Goal: Task Accomplishment & Management: Use online tool/utility

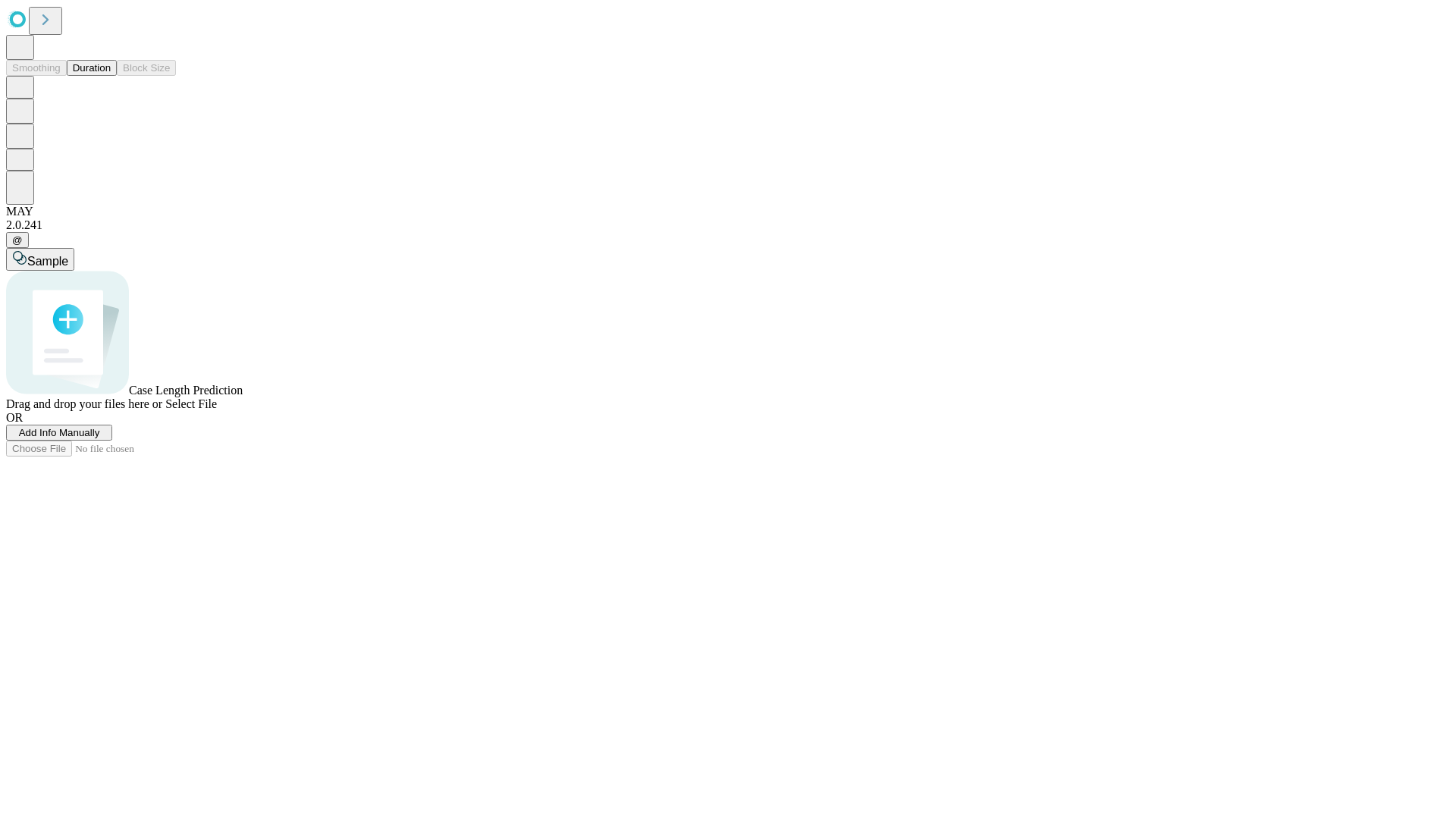
click at [110, 76] on button "Duration" at bounding box center [92, 68] width 50 height 16
click at [100, 438] on span "Add Info Manually" at bounding box center [59, 433] width 81 height 12
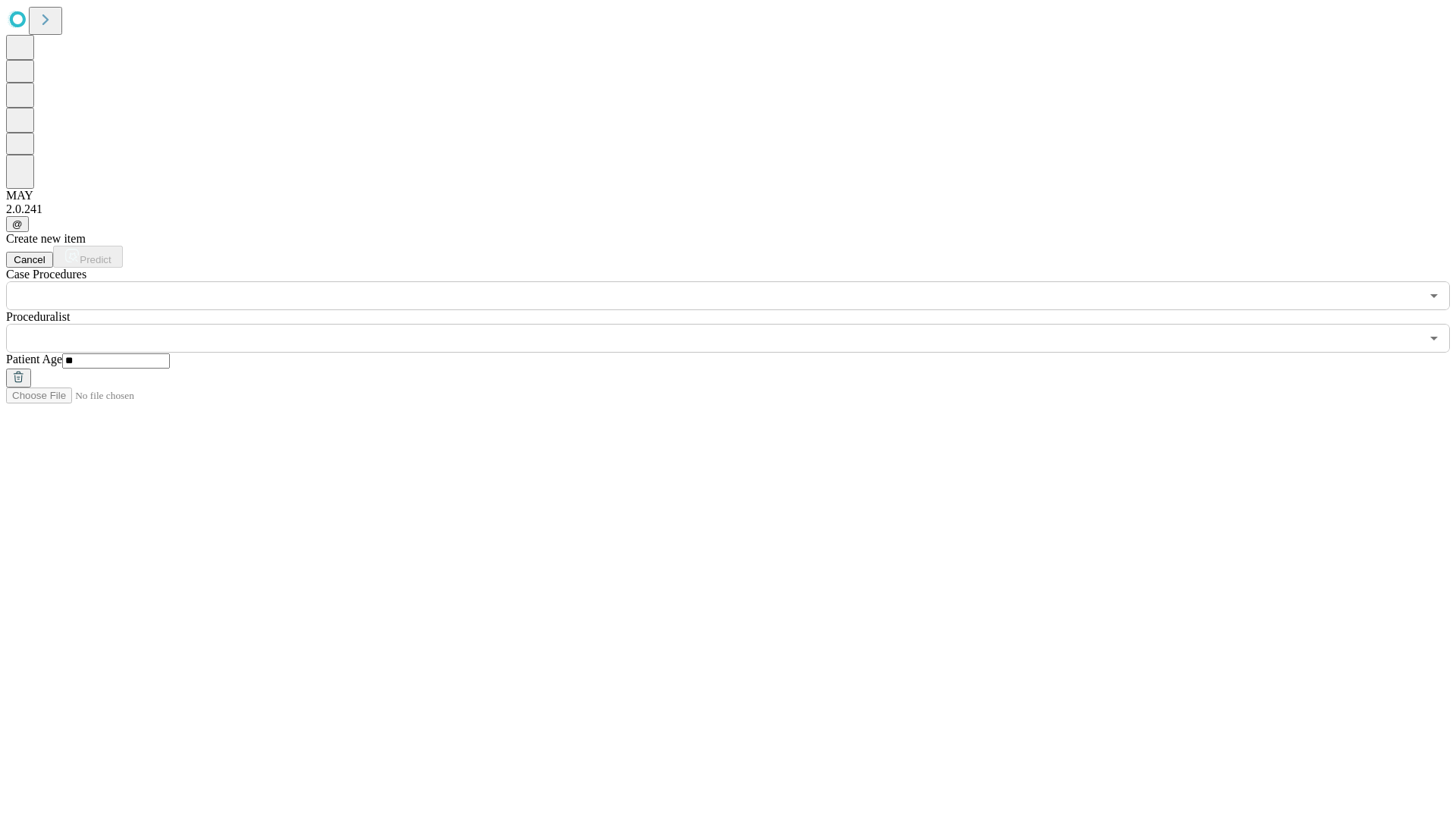
type input "**"
click at [738, 324] on input "text" at bounding box center [713, 338] width 1414 height 28
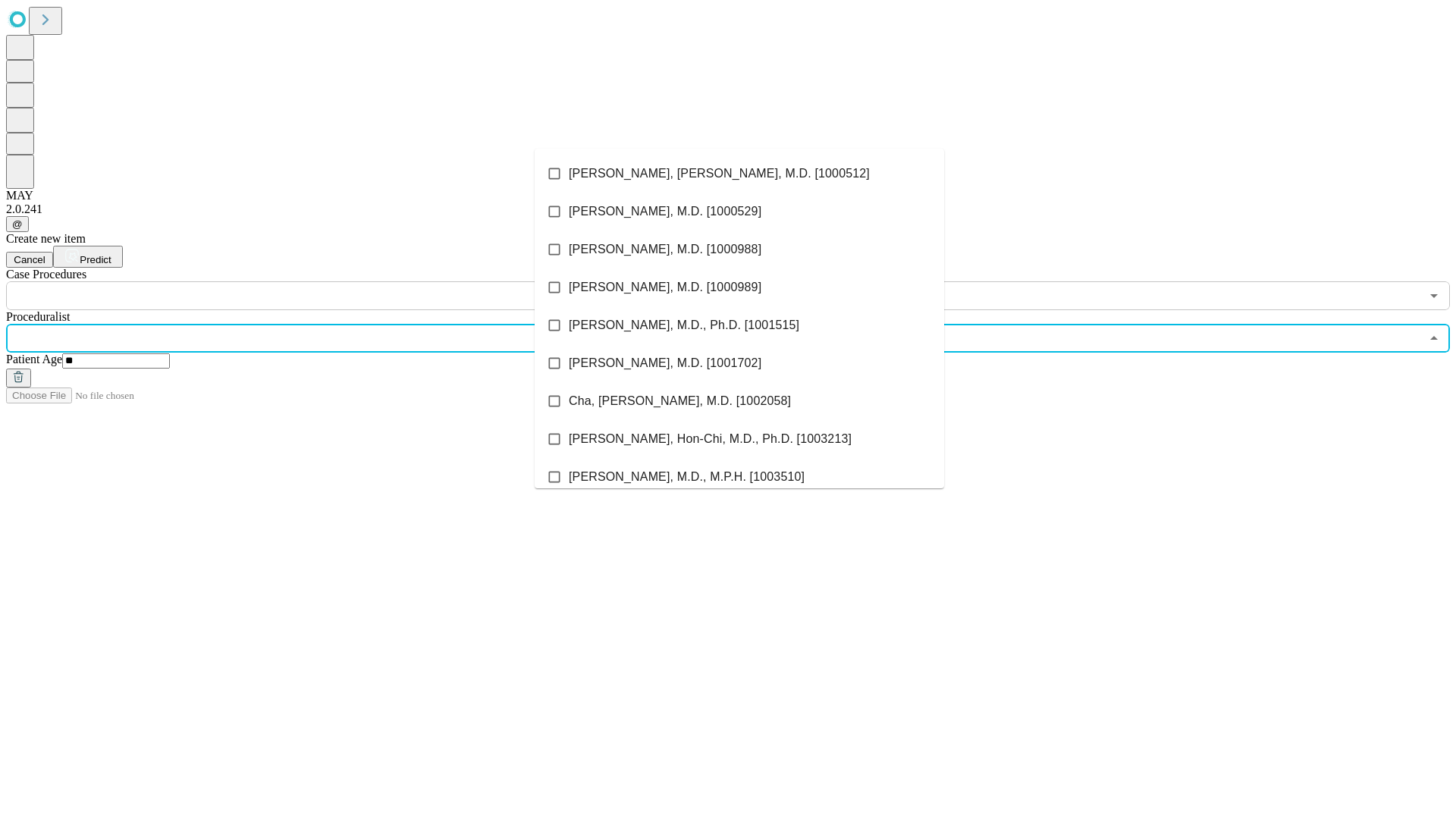
click at [739, 174] on li "[PERSON_NAME], [PERSON_NAME], M.D. [1000512]" at bounding box center [739, 173] width 410 height 38
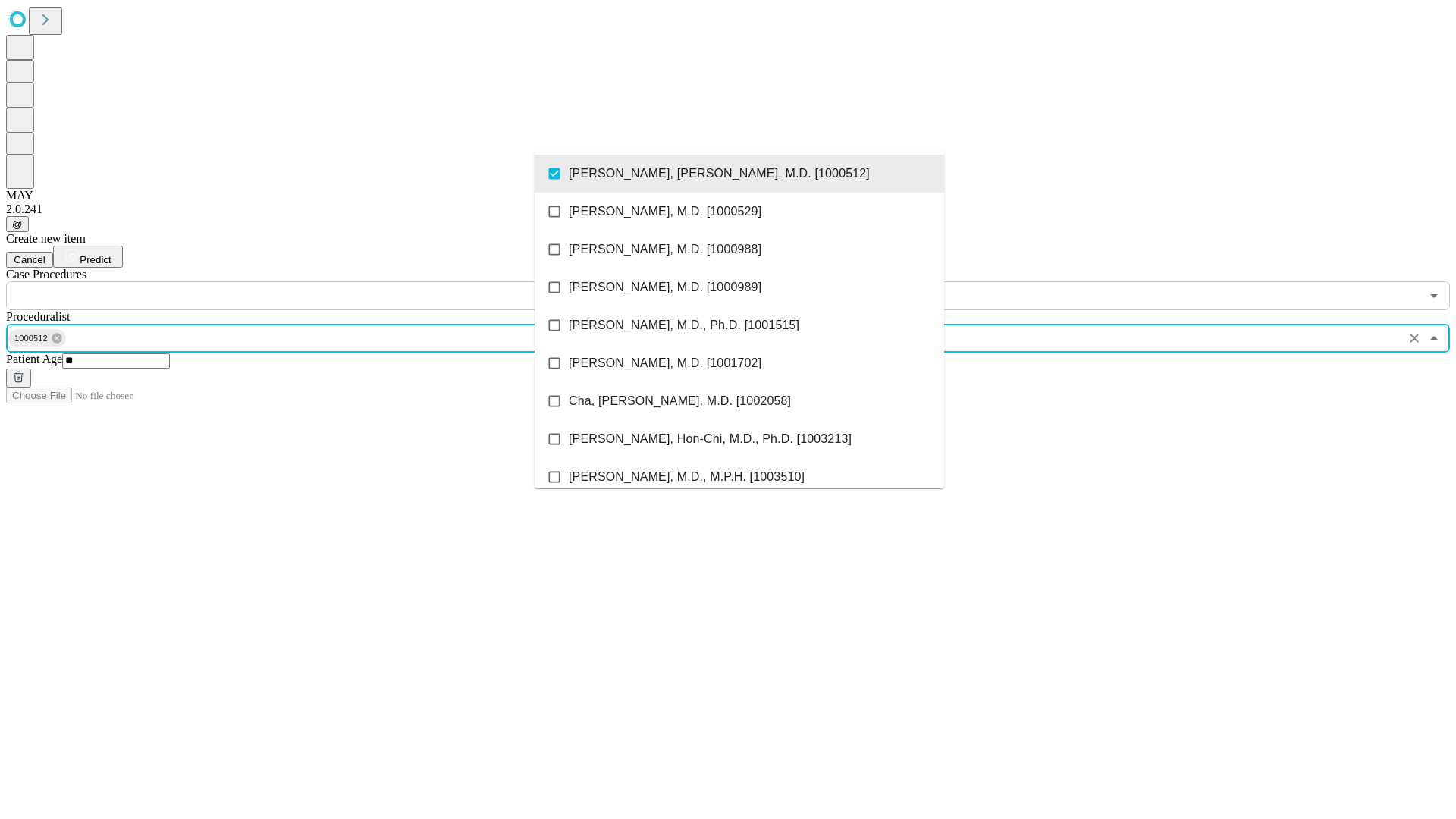
click at [319, 281] on input "text" at bounding box center [713, 295] width 1414 height 28
